Goal: Transaction & Acquisition: Purchase product/service

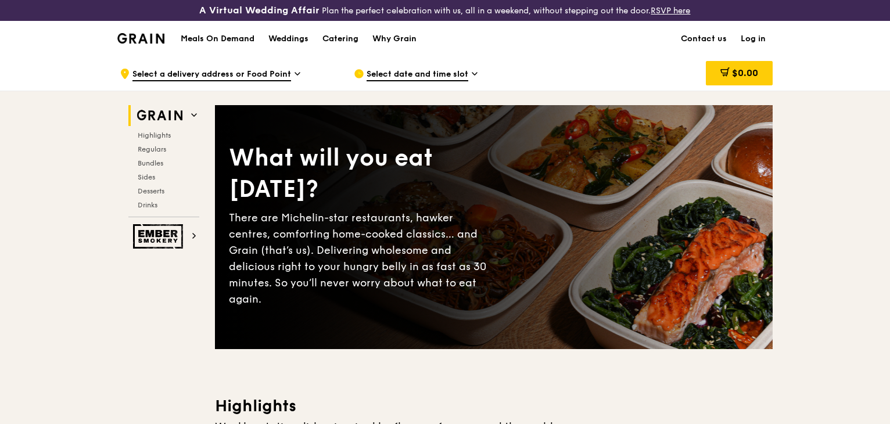
click at [567, 60] on div "Select date and time slot" at bounding box center [462, 73] width 216 height 35
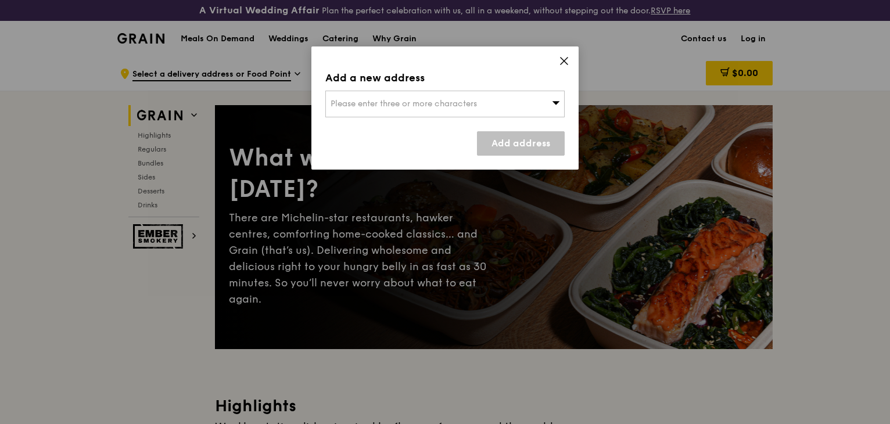
click at [567, 59] on icon at bounding box center [564, 61] width 10 height 10
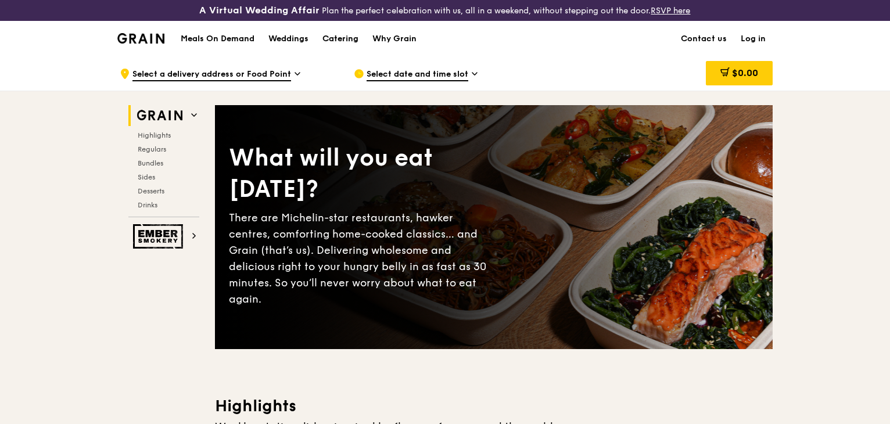
click at [337, 41] on div "Catering" at bounding box center [341, 39] width 36 height 35
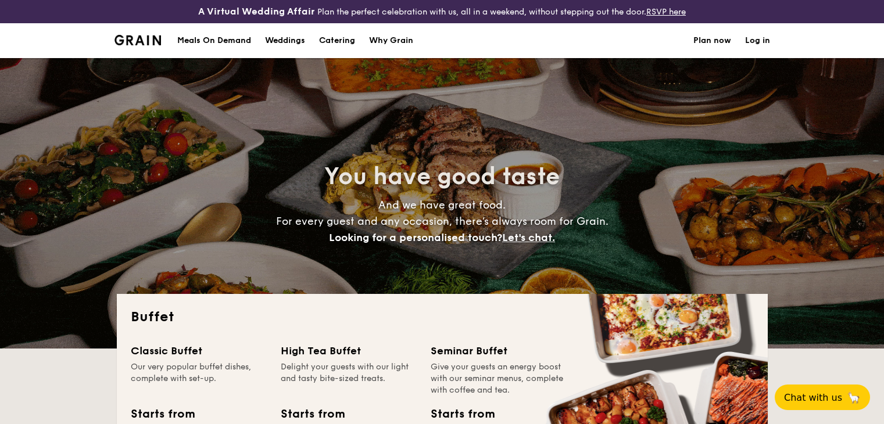
select select
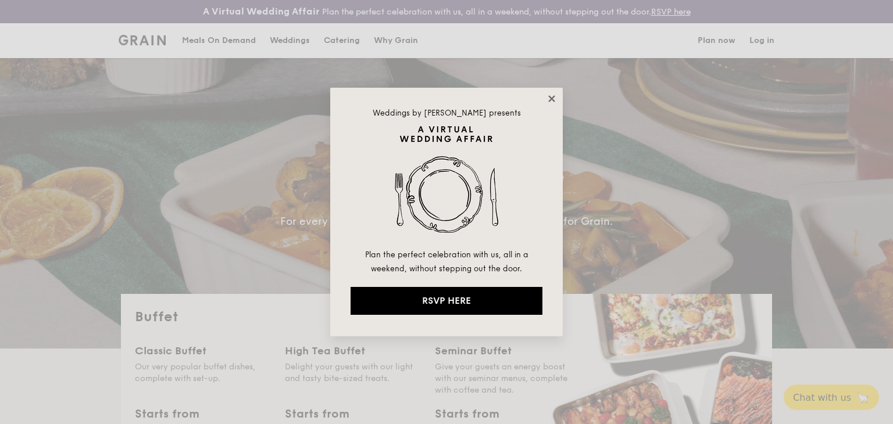
click at [555, 98] on icon at bounding box center [551, 99] width 10 height 10
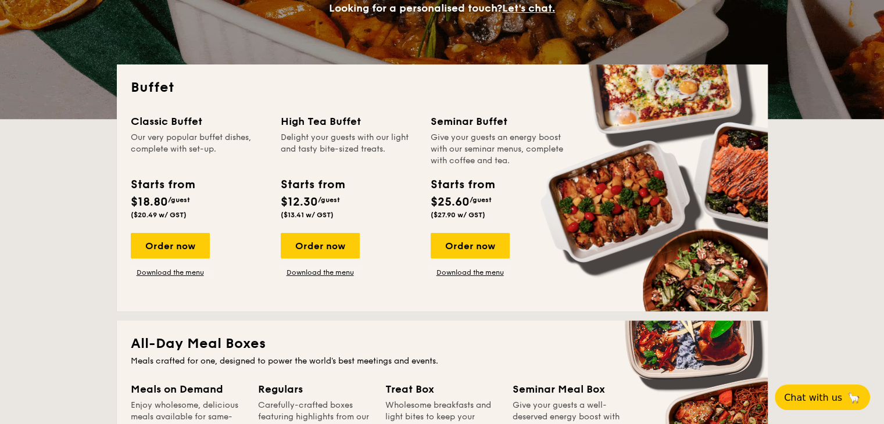
scroll to position [232, 0]
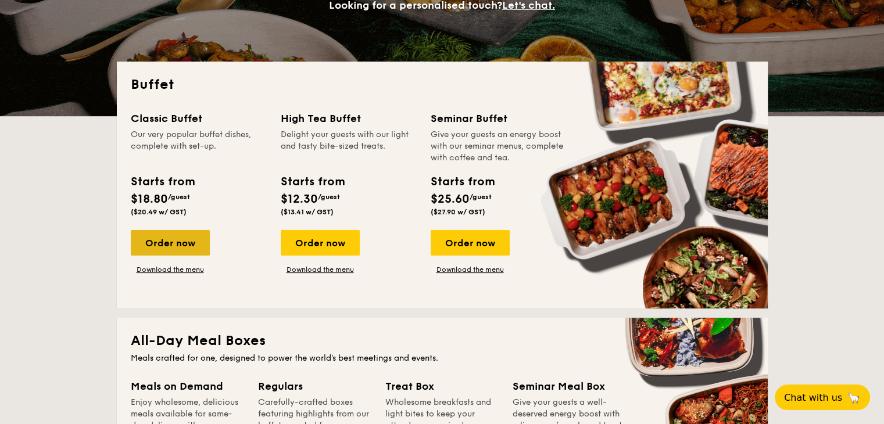
click at [164, 241] on div "Order now" at bounding box center [170, 243] width 79 height 26
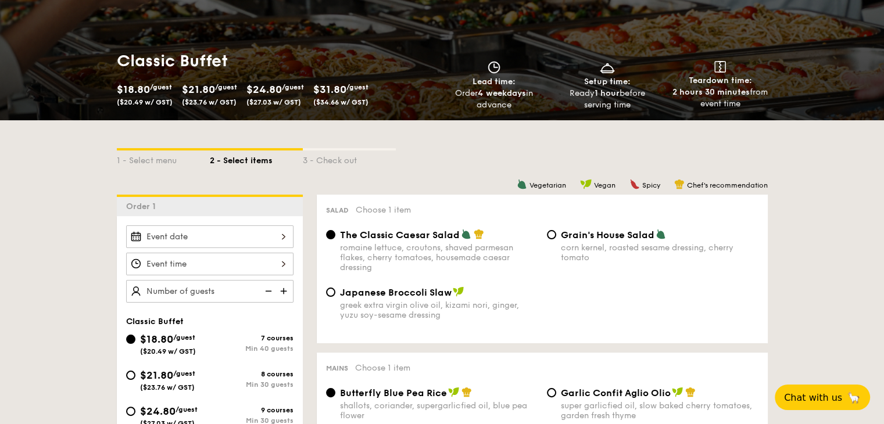
scroll to position [232, 0]
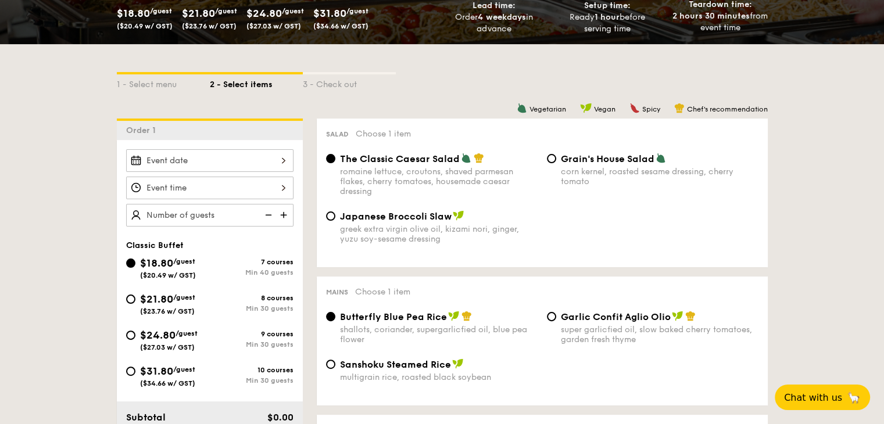
click at [173, 307] on span "($23.76 w/ GST)" at bounding box center [167, 311] width 55 height 8
click at [135, 304] on input "$21.80 /guest ($23.76 w/ GST) 8 courses Min 30 guests" at bounding box center [130, 299] width 9 height 9
radio input "true"
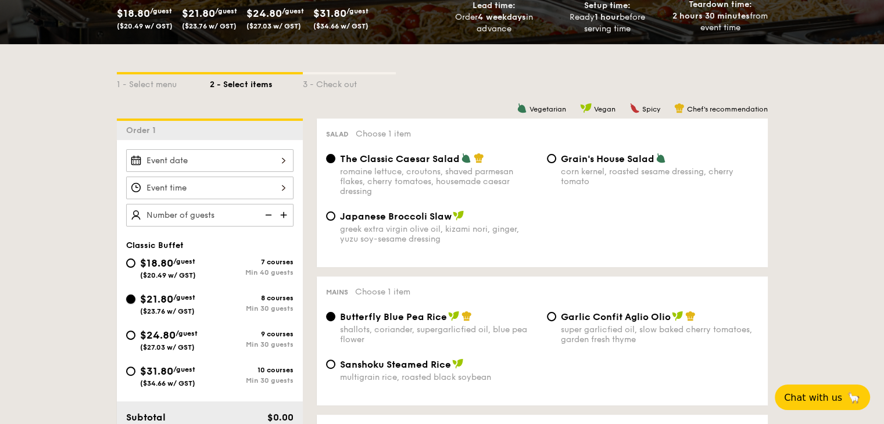
radio input "true"
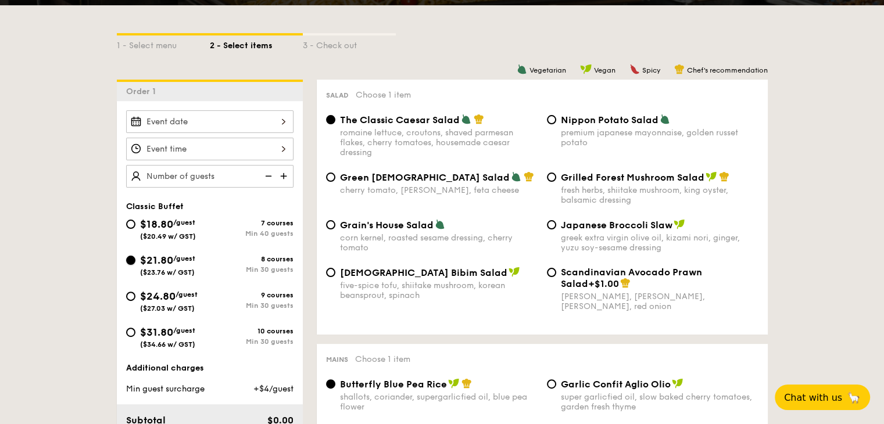
scroll to position [349, 0]
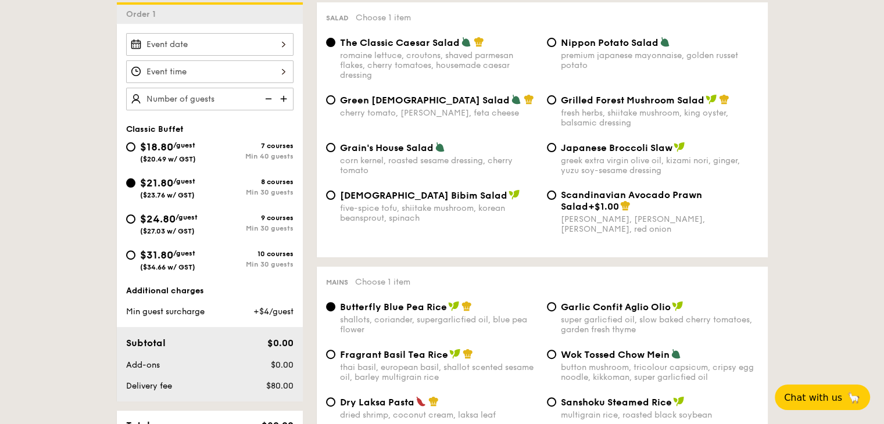
click at [181, 247] on div "$31.80 /guest ($34.66 w/ GST)" at bounding box center [167, 259] width 55 height 24
click at [135, 250] on input "$31.80 /guest ($34.66 w/ GST) 10 courses Min 30 guests" at bounding box center [130, 254] width 9 height 9
radio input "true"
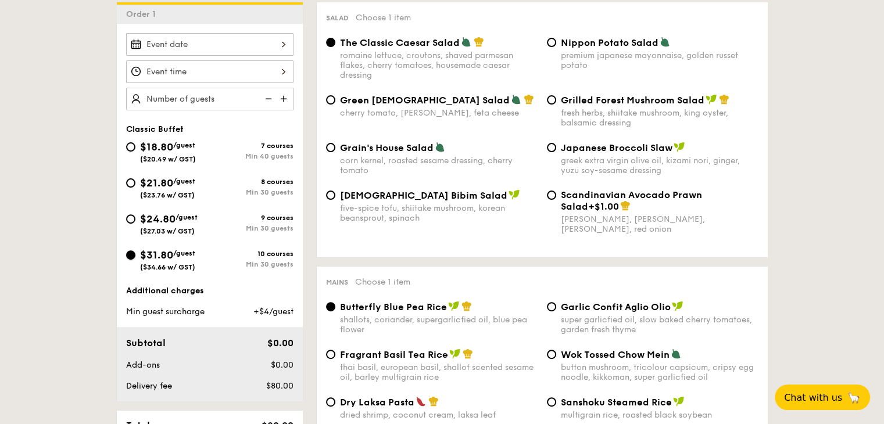
radio input "true"
